Goal: Task Accomplishment & Management: Manage account settings

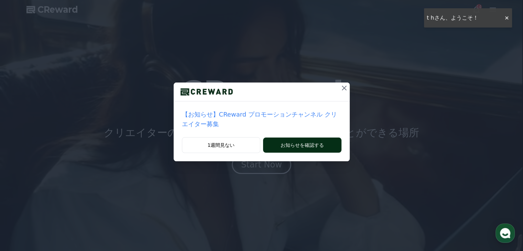
click at [308, 137] on button "お知らせを確認する" at bounding box center [302, 144] width 78 height 15
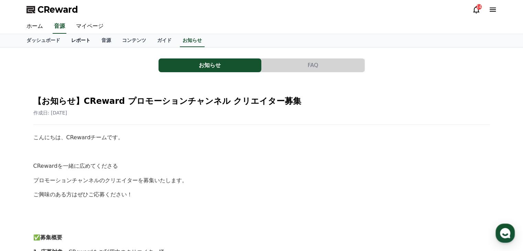
click at [67, 41] on link "レポート" at bounding box center [81, 40] width 30 height 13
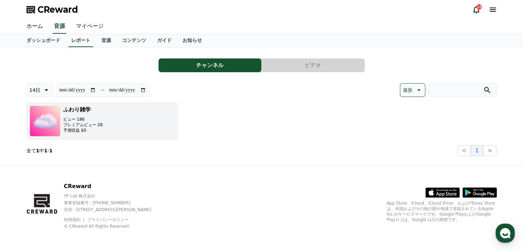
click at [117, 123] on button "ふわり雑学 ビュー 186 プレミアムビュー 28 予測収益 $0" at bounding box center [101, 120] width 151 height 37
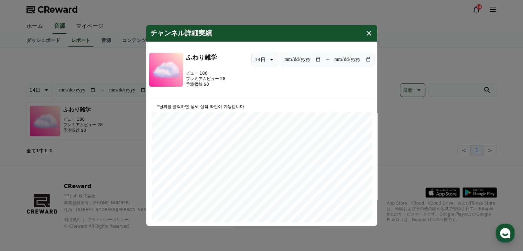
click at [367, 32] on icon "modal" at bounding box center [368, 33] width 5 height 5
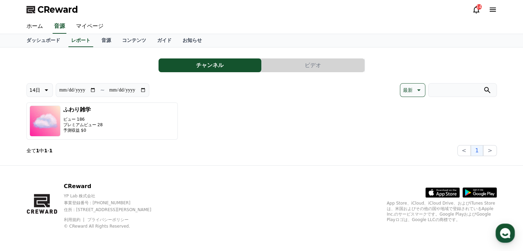
click at [474, 9] on icon at bounding box center [476, 9] width 8 height 8
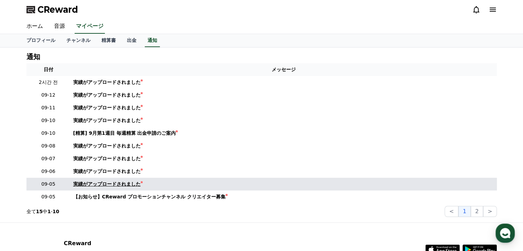
click at [150, 184] on link "実績がアップロードされました" at bounding box center [283, 183] width 421 height 7
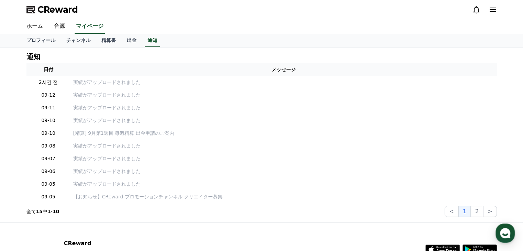
click at [491, 9] on icon at bounding box center [492, 9] width 8 height 8
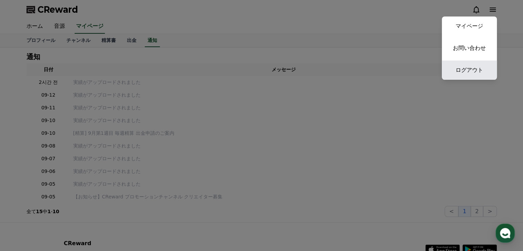
click at [479, 69] on link "ログアウト" at bounding box center [468, 69] width 55 height 19
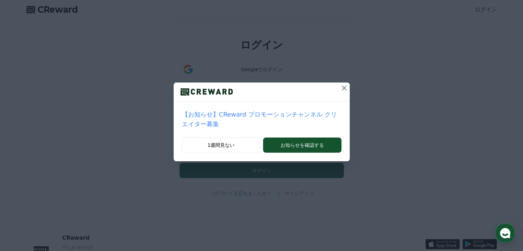
click at [342, 88] on icon at bounding box center [344, 88] width 5 height 5
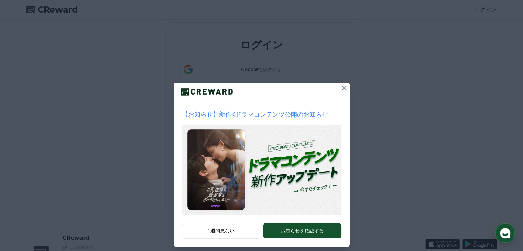
click at [342, 88] on icon at bounding box center [344, 88] width 5 height 5
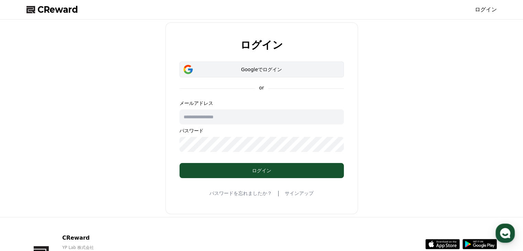
click at [266, 70] on div "Googleでログイン" at bounding box center [261, 69] width 144 height 7
